Goal: Task Accomplishment & Management: Manage account settings

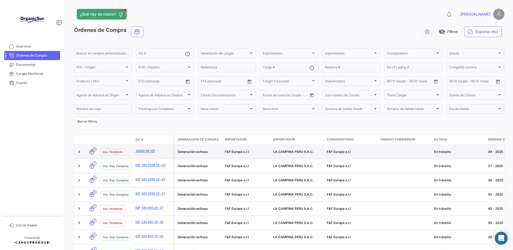
click at [151, 154] on link "JUGO 25-07" at bounding box center [154, 151] width 36 height 5
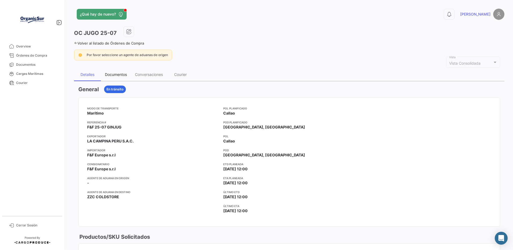
click at [114, 74] on div "Documentos" at bounding box center [116, 74] width 22 height 5
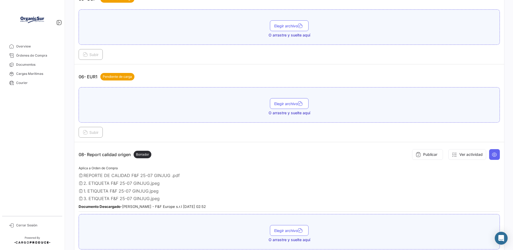
scroll to position [600, 0]
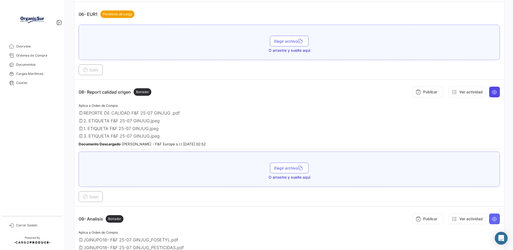
click at [493, 95] on icon at bounding box center [494, 91] width 5 height 5
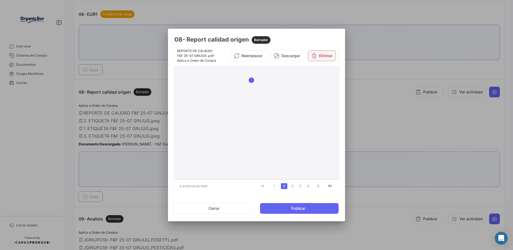
click at [323, 57] on button "Eliminar" at bounding box center [322, 55] width 28 height 11
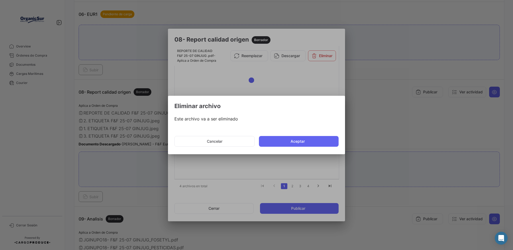
click at [299, 141] on button "Aceptar" at bounding box center [299, 141] width 80 height 11
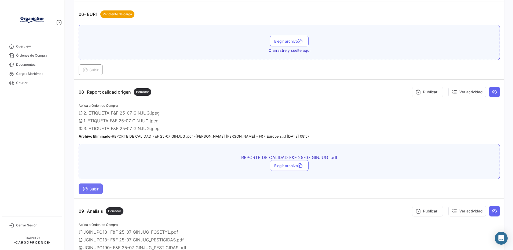
click at [92, 191] on span "Subir" at bounding box center [91, 189] width 16 height 5
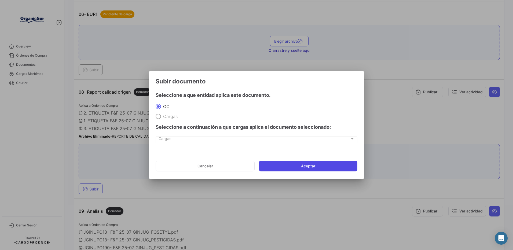
click at [277, 166] on button "Aceptar" at bounding box center [308, 166] width 99 height 11
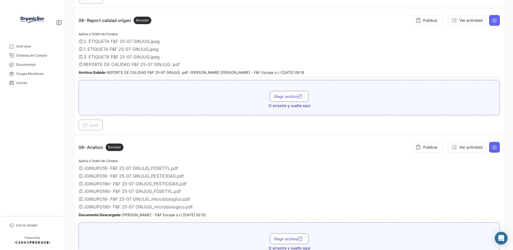
scroll to position [716, 0]
